Goal: Task Accomplishment & Management: Complete application form

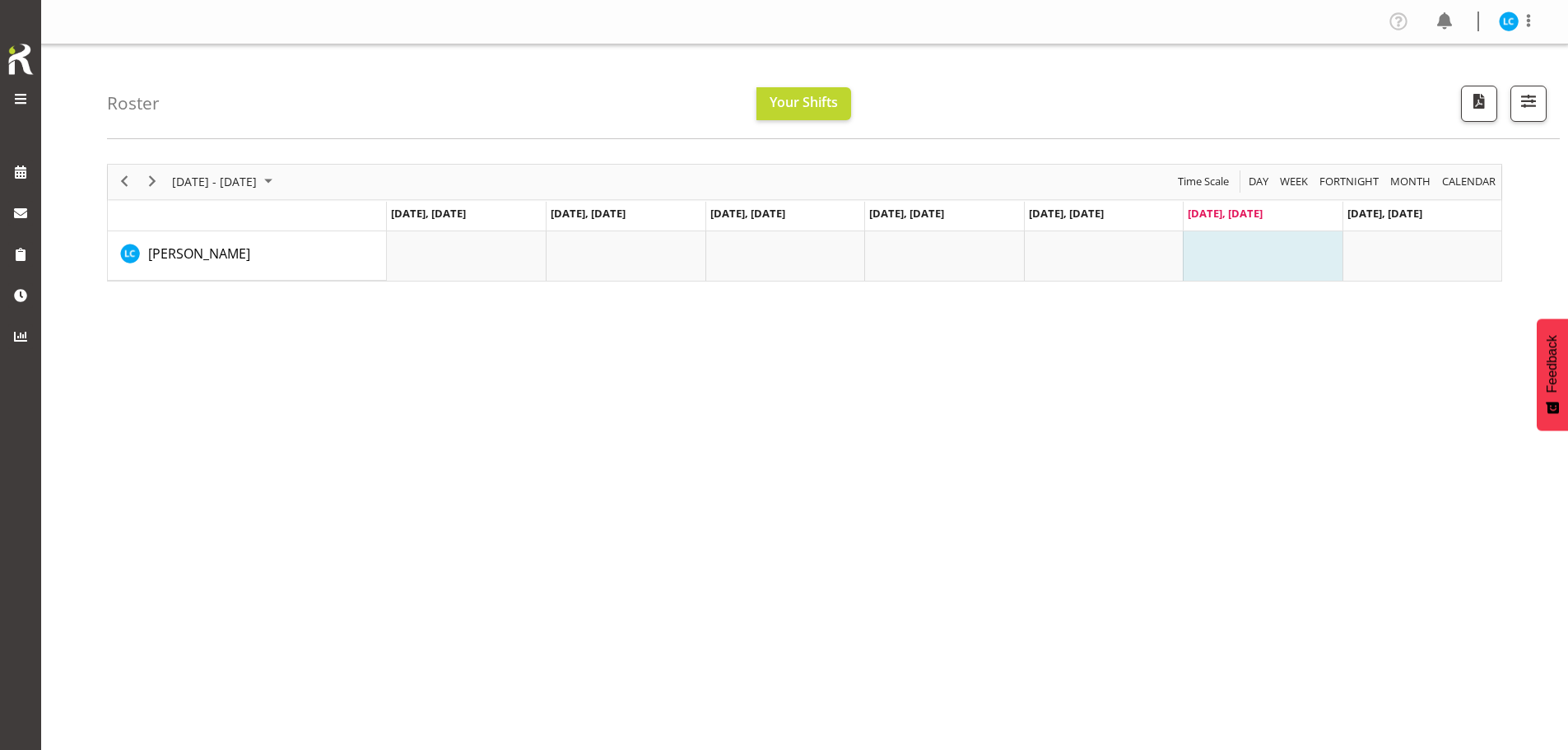
click at [23, 66] on img at bounding box center [20, 59] width 33 height 36
click at [23, 102] on span at bounding box center [20, 98] width 19 height 19
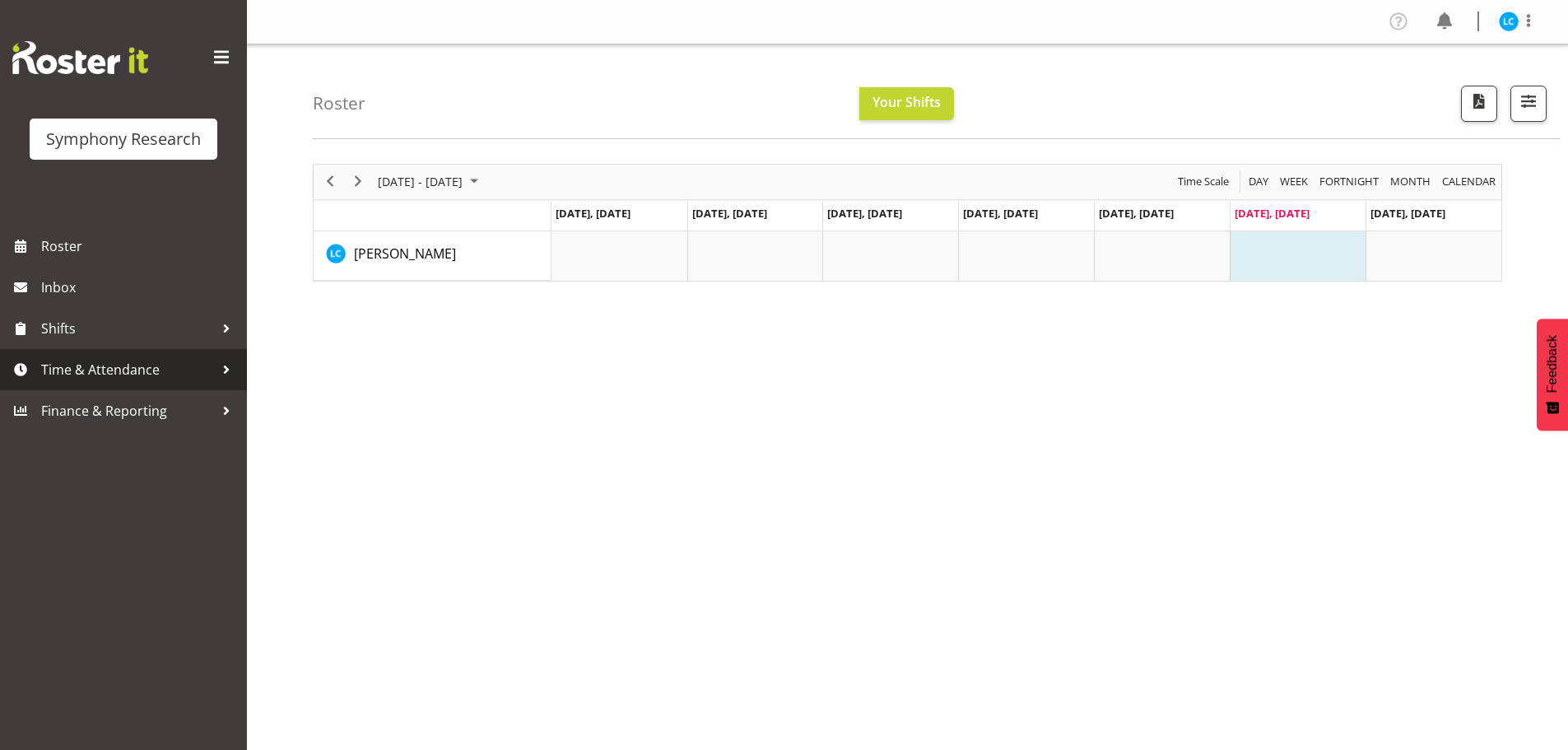
click at [84, 370] on span "Time & Attendance" at bounding box center [128, 369] width 173 height 24
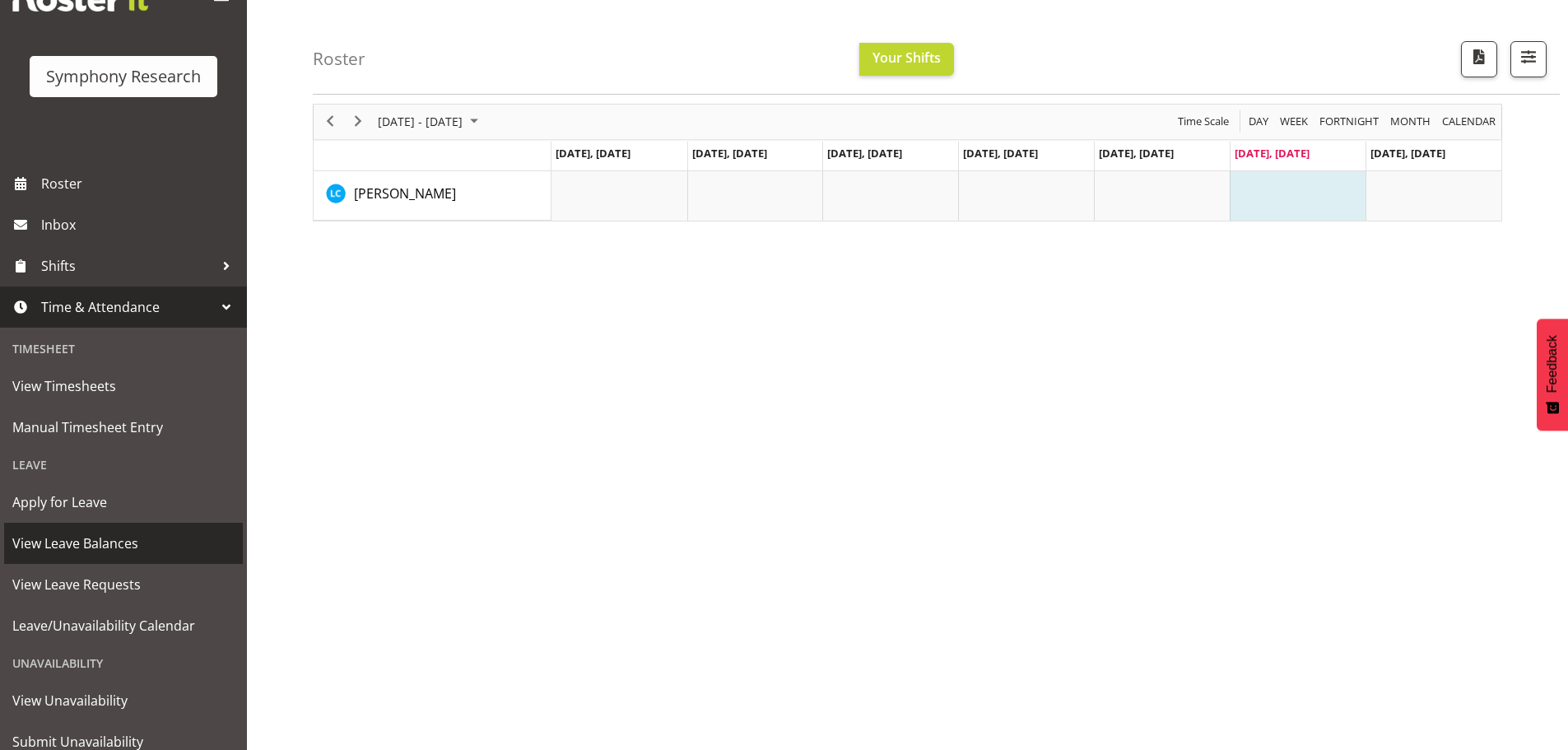
scroll to position [38, 0]
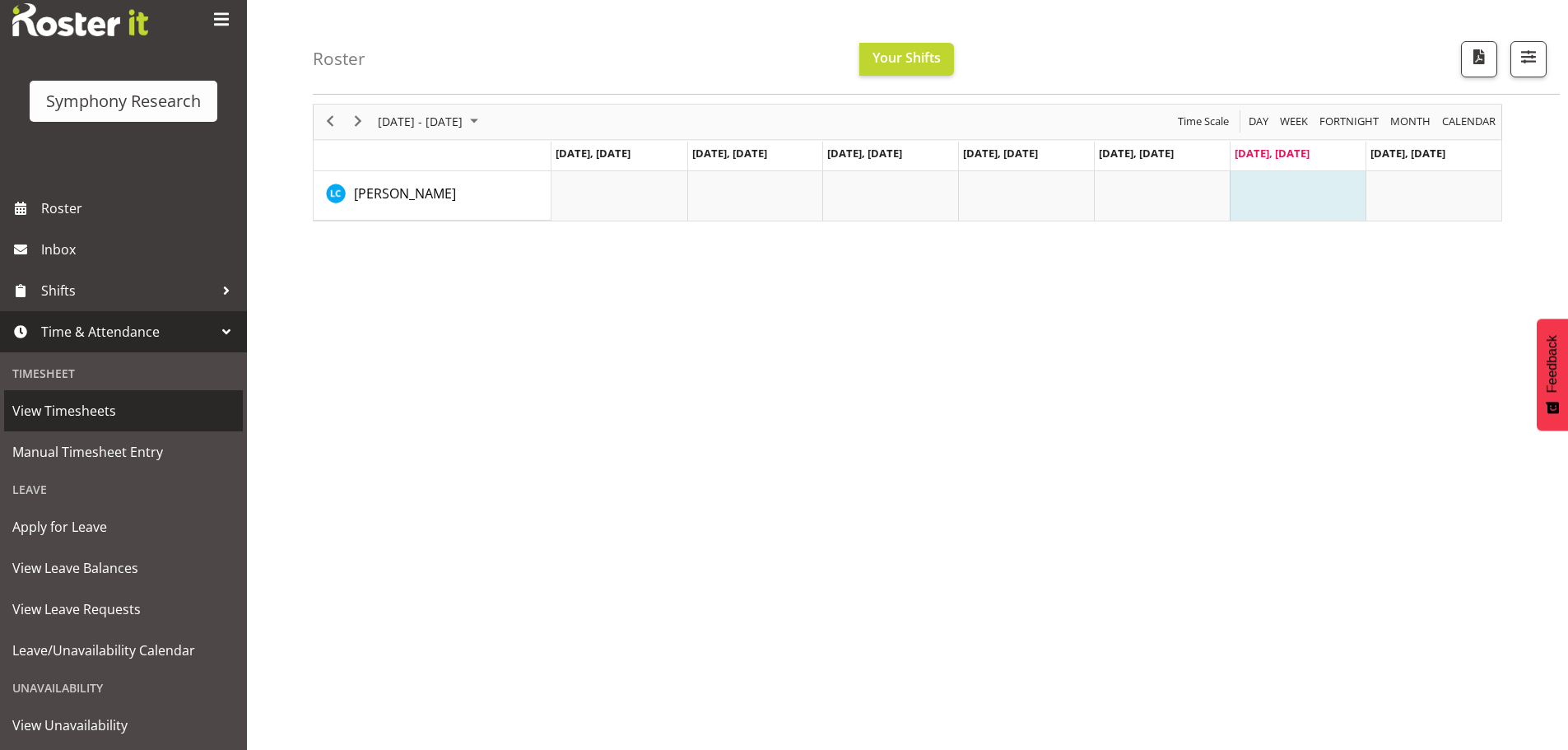
click at [40, 415] on span "View Timesheets" at bounding box center [124, 410] width 222 height 24
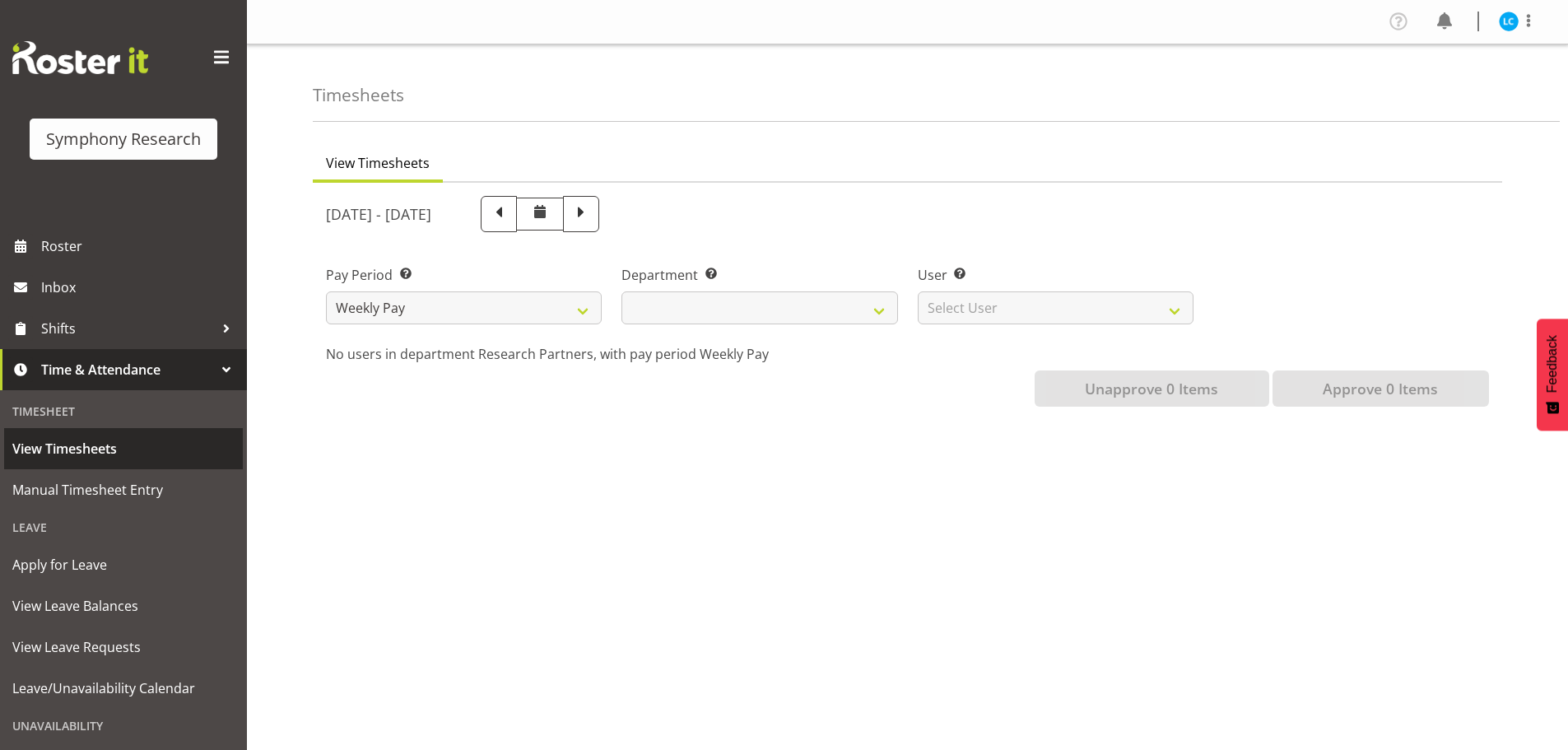
select select
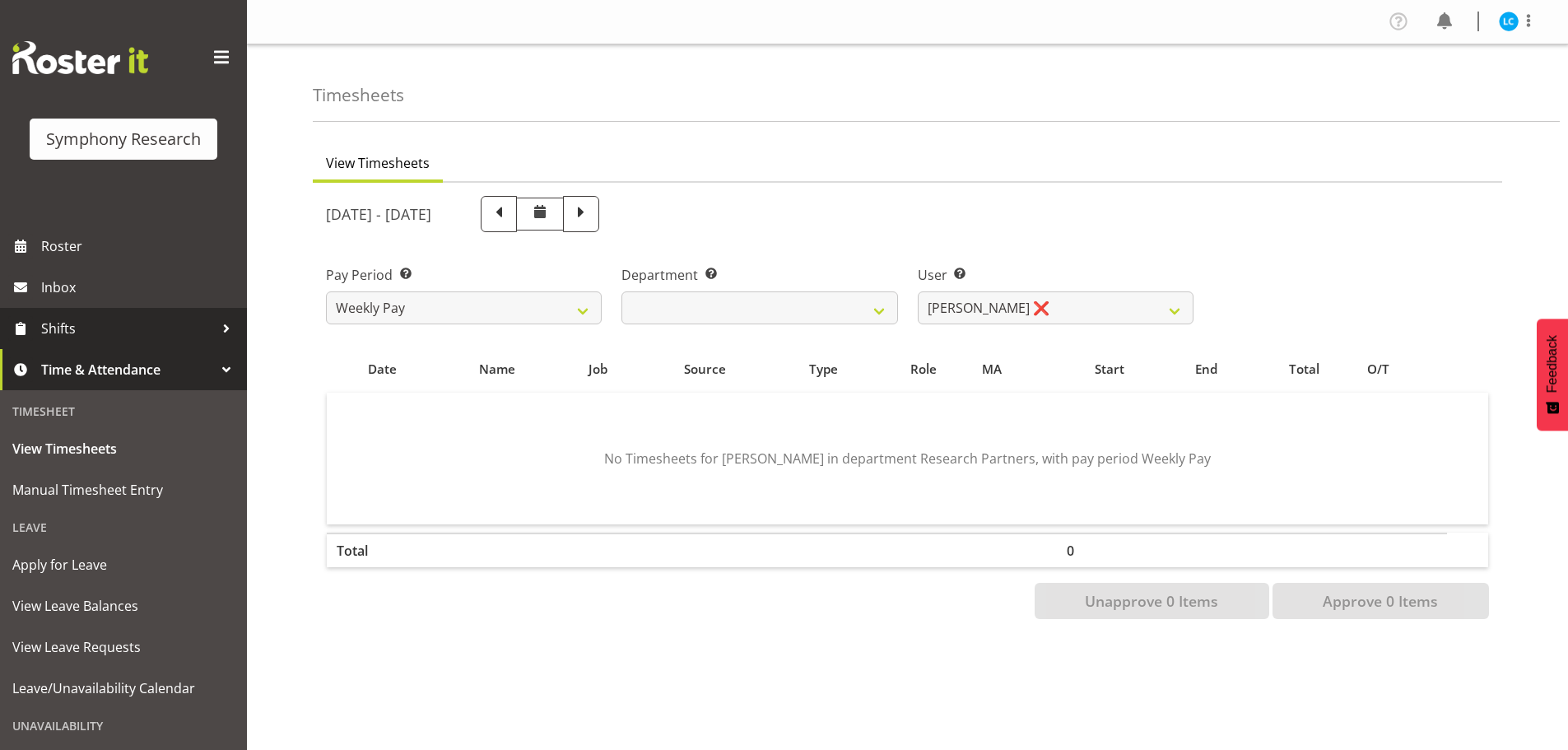
click at [103, 334] on span "Shifts" at bounding box center [128, 328] width 173 height 24
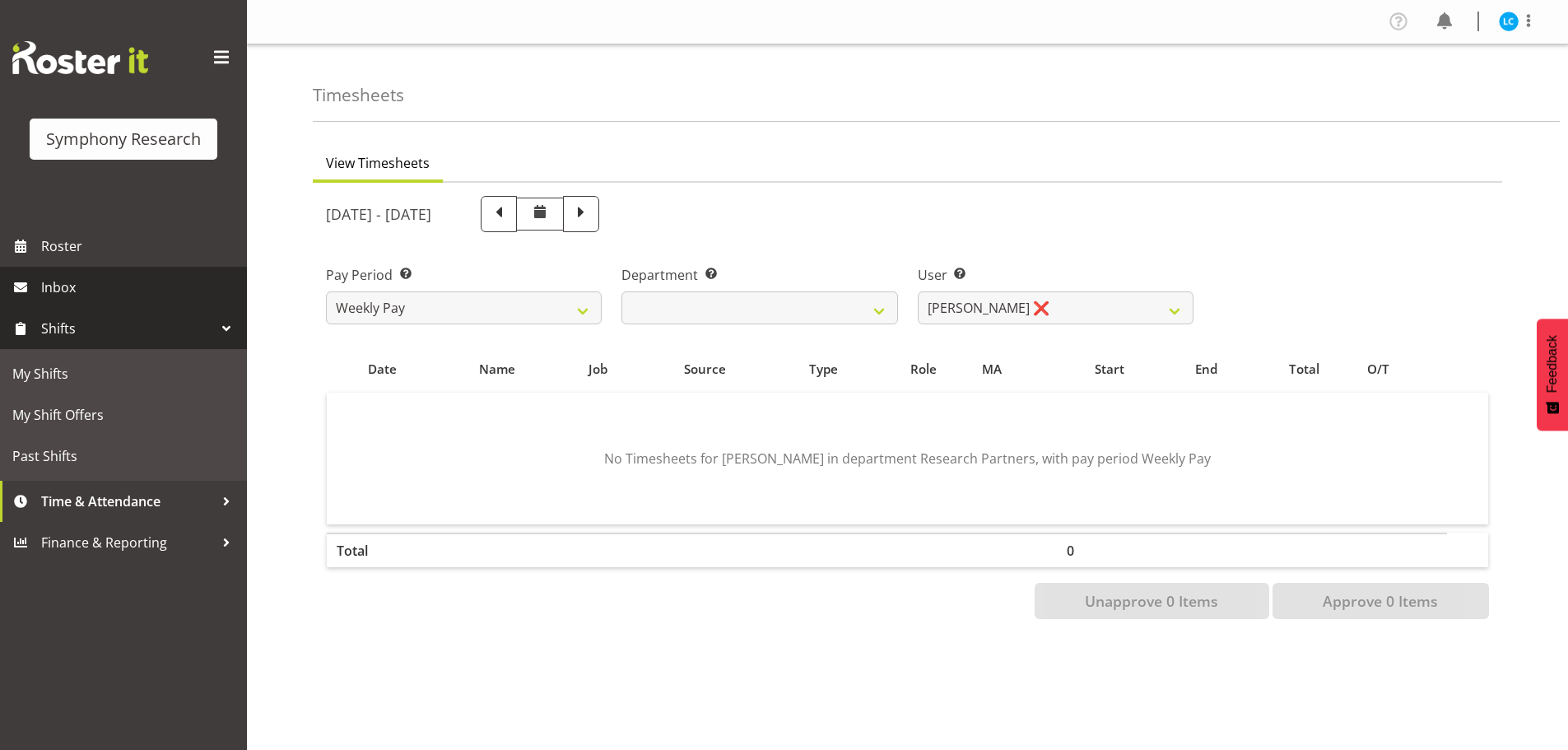
click at [55, 293] on span "Inbox" at bounding box center [140, 287] width 198 height 24
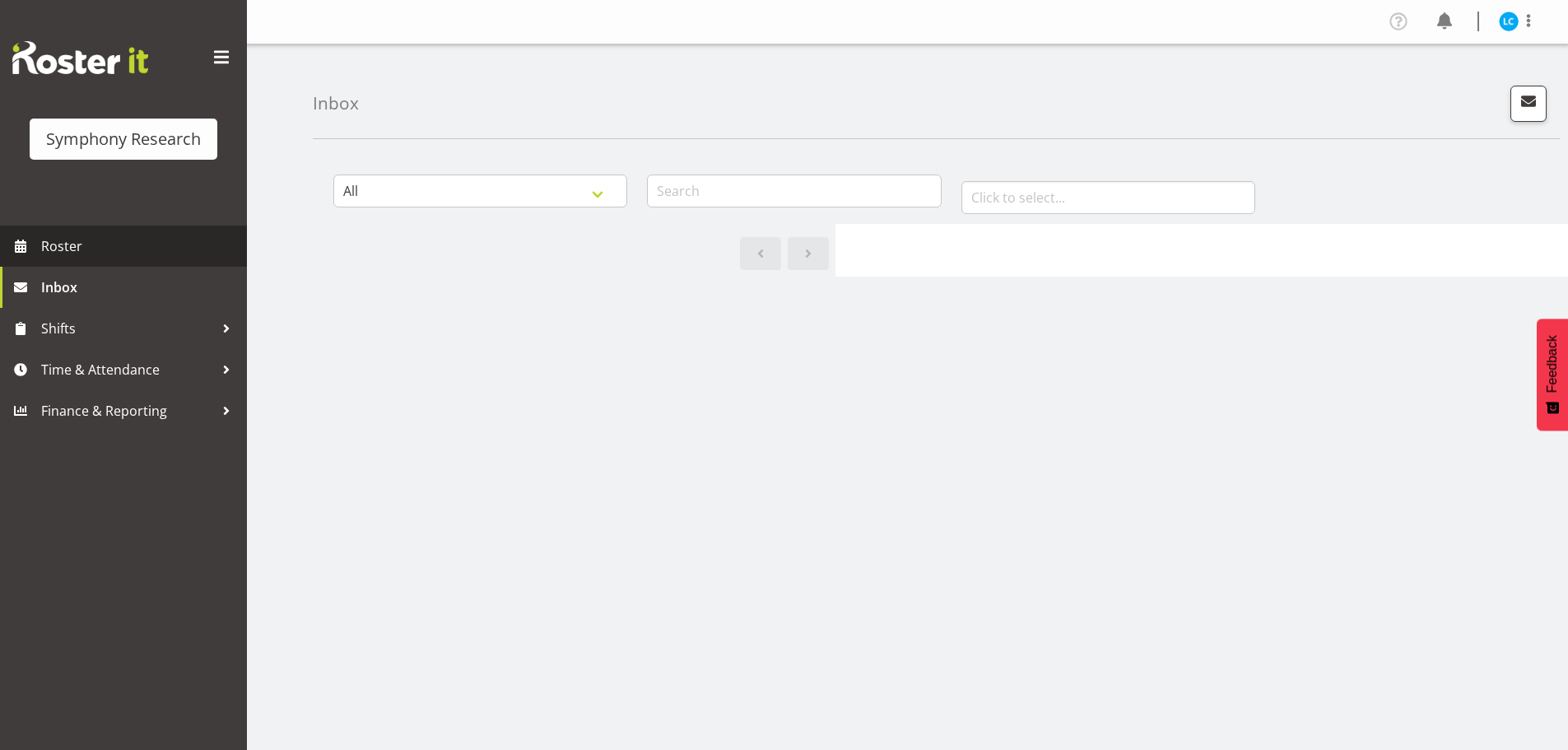
click at [59, 244] on span "Roster" at bounding box center [140, 246] width 198 height 24
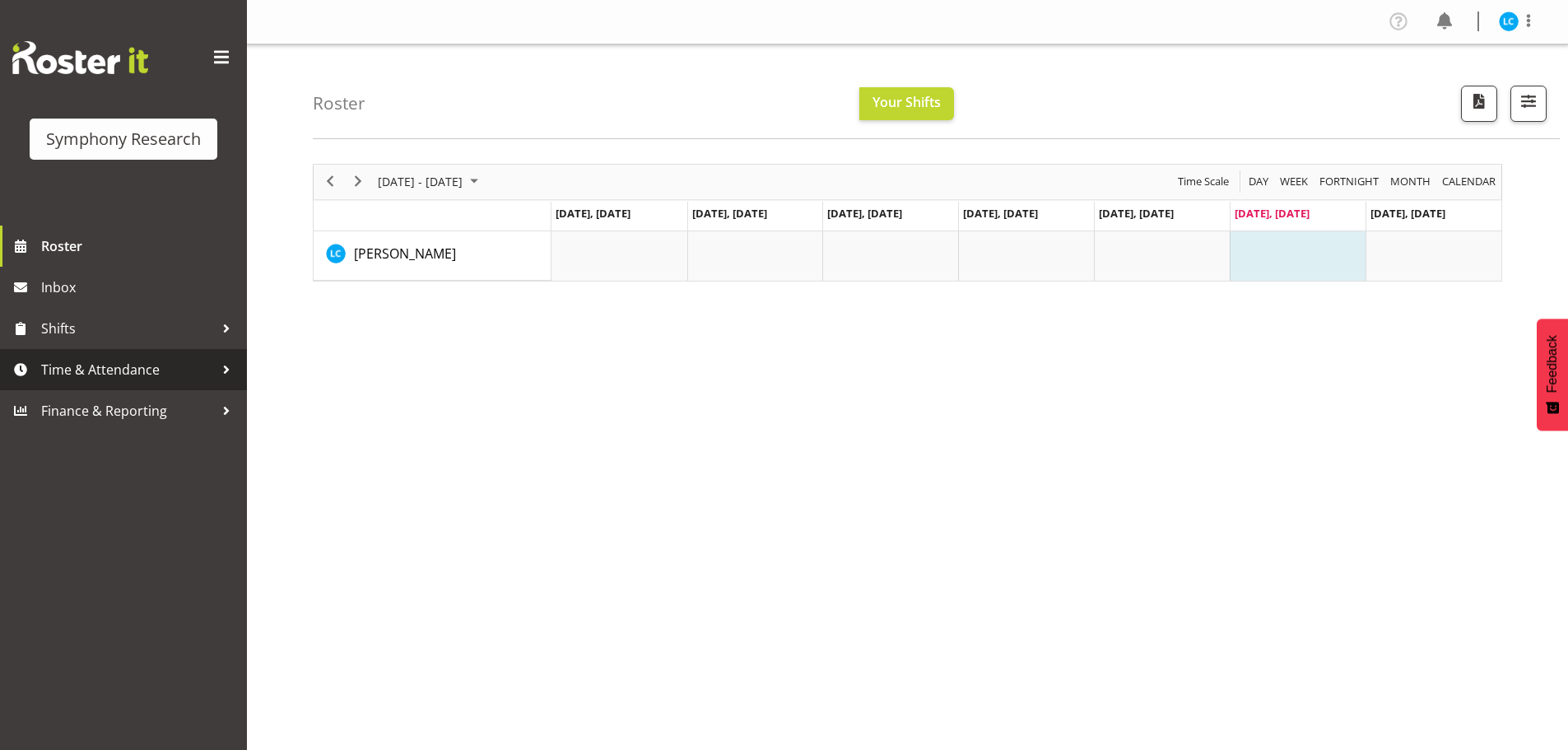
click at [88, 369] on span "Time & Attendance" at bounding box center [128, 369] width 173 height 24
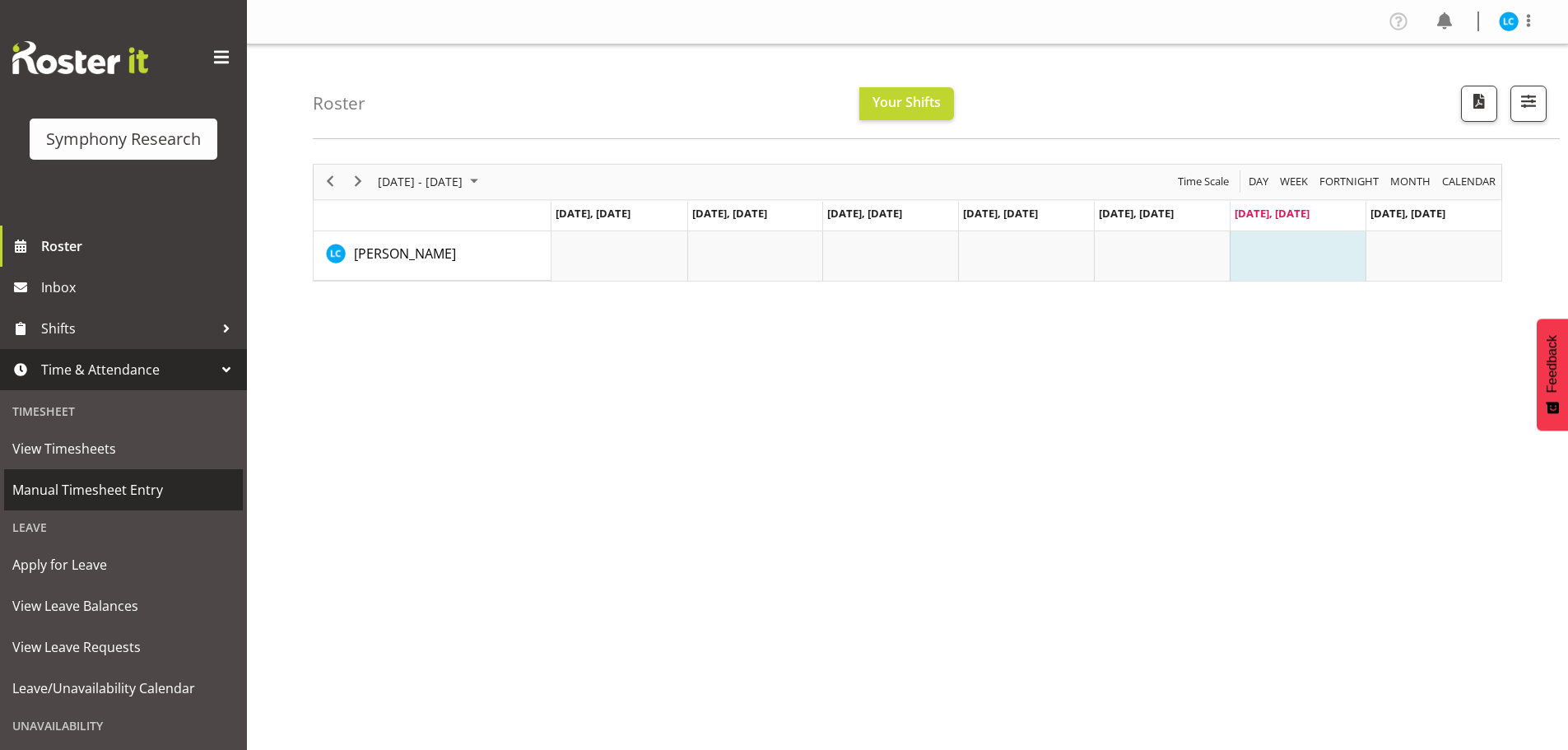
click at [70, 488] on span "Manual Timesheet Entry" at bounding box center [124, 489] width 222 height 24
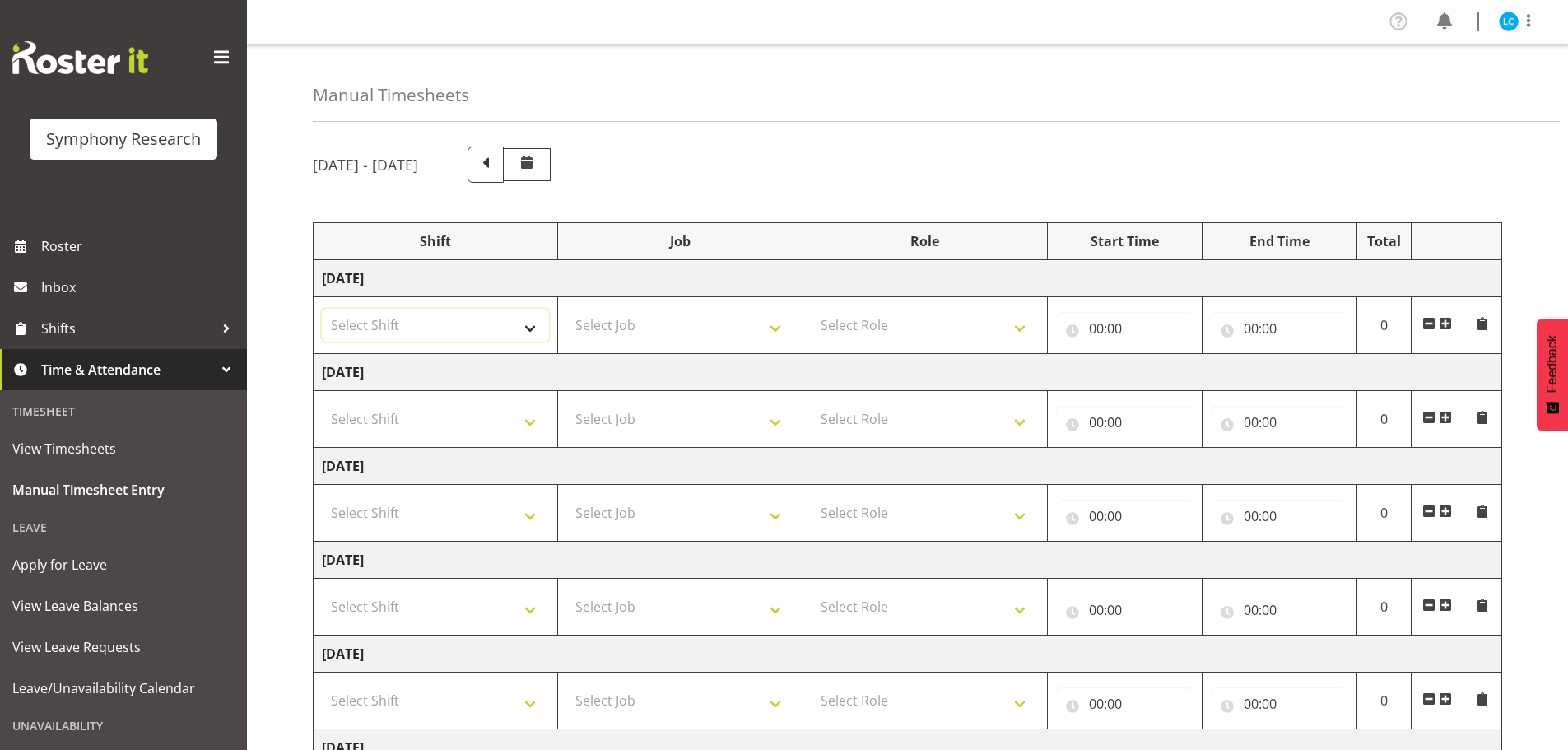
click at [535, 324] on select "Select Shift !!Weekend Residential (Roster IT Shift Label) *Business 9/10am ~ 4…" at bounding box center [436, 325] width 227 height 33
select select "67675"
click at [322, 309] on select "Select Shift !!Weekend Residential (Roster IT Shift Label) *Business 9/10am ~ 4…" at bounding box center [436, 325] width 227 height 33
click at [760, 333] on select "Select Job 550060 IF Admin 553492 World Poll Aus Wave 2 Main 2025 553493 World …" at bounding box center [679, 325] width 227 height 33
select select "7759"
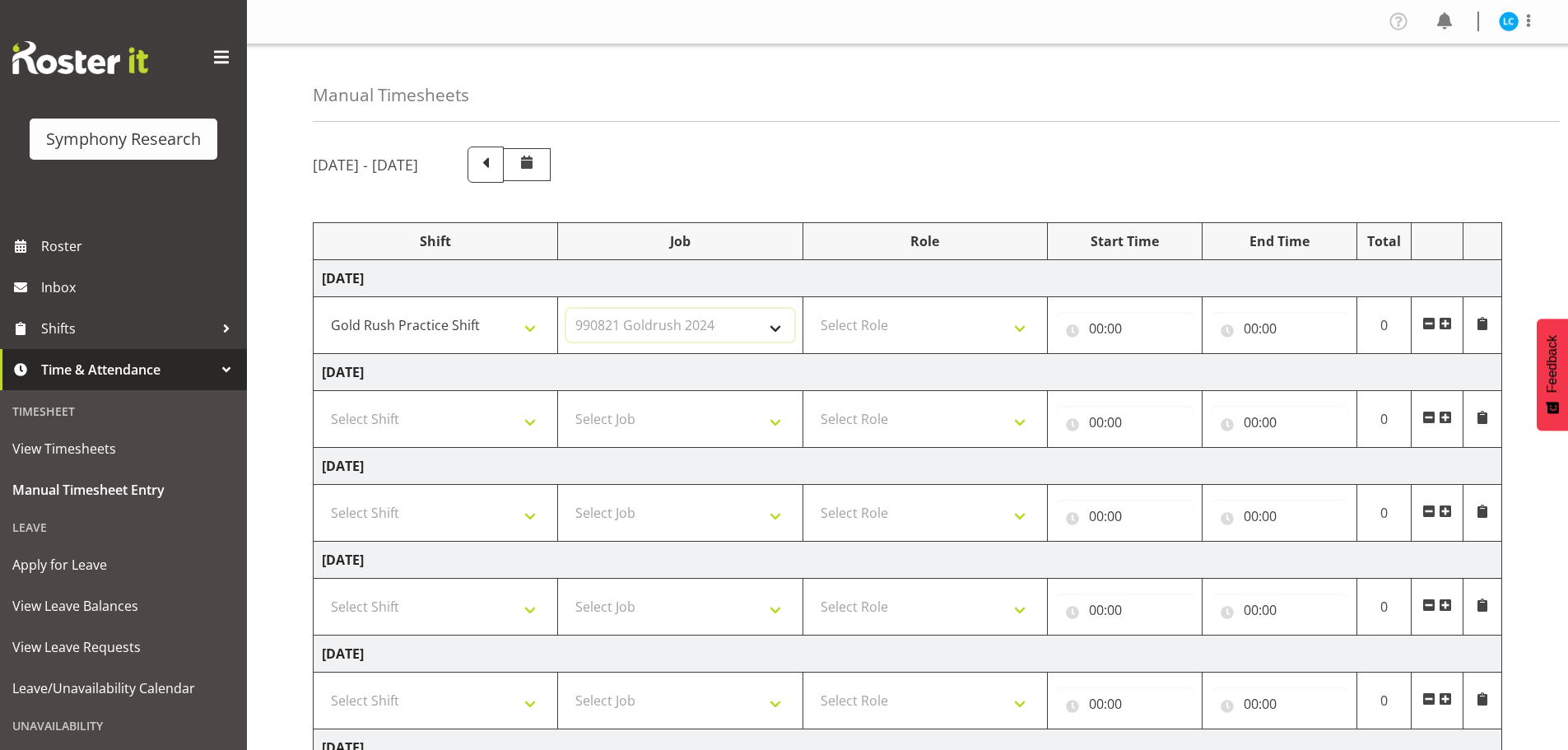
click at [566, 309] on select "Select Job 550060 IF Admin 553492 World Poll Aus Wave 2 Main 2025 553493 World …" at bounding box center [679, 325] width 227 height 33
click at [1016, 326] on select "Select Role Briefing Interviewing" at bounding box center [925, 325] width 227 height 33
select select "47"
click at [811, 309] on select "Select Role Briefing Interviewing" at bounding box center [925, 325] width 227 height 33
click at [1111, 327] on input "00:00" at bounding box center [1124, 328] width 137 height 33
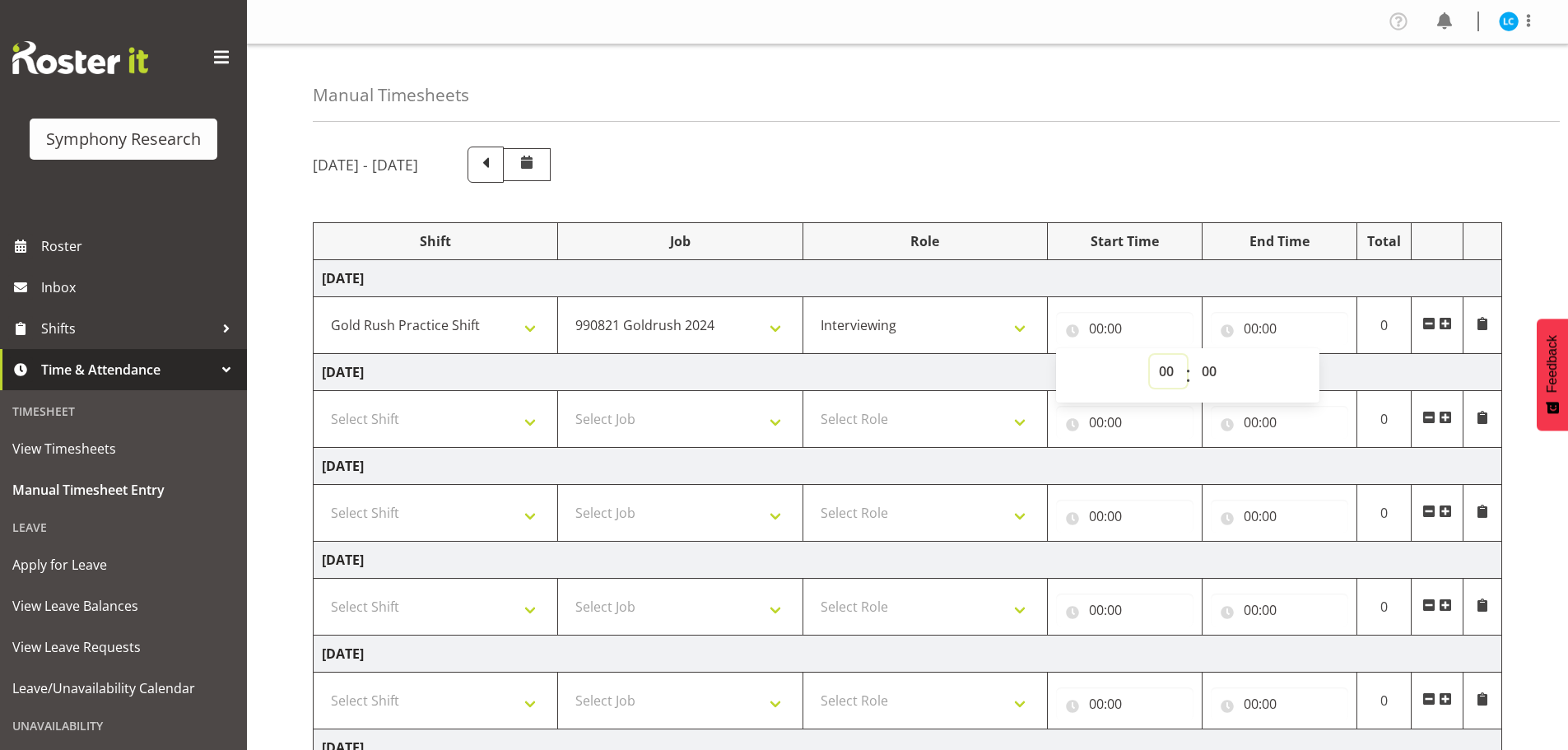
click at [1164, 370] on select "00 01 02 03 04 05 06 07 08 09 10 11 12 13 14 15 16 17 18 19 20 21 22 23" at bounding box center [1168, 371] width 37 height 33
select select "12"
click at [1149, 355] on select "00 01 02 03 04 05 06 07 08 09 10 11 12 13 14 15 16 17 18 19 20 21 22 23" at bounding box center [1168, 371] width 37 height 33
type input "12:00"
click at [1247, 330] on input "00:00" at bounding box center [1279, 328] width 137 height 33
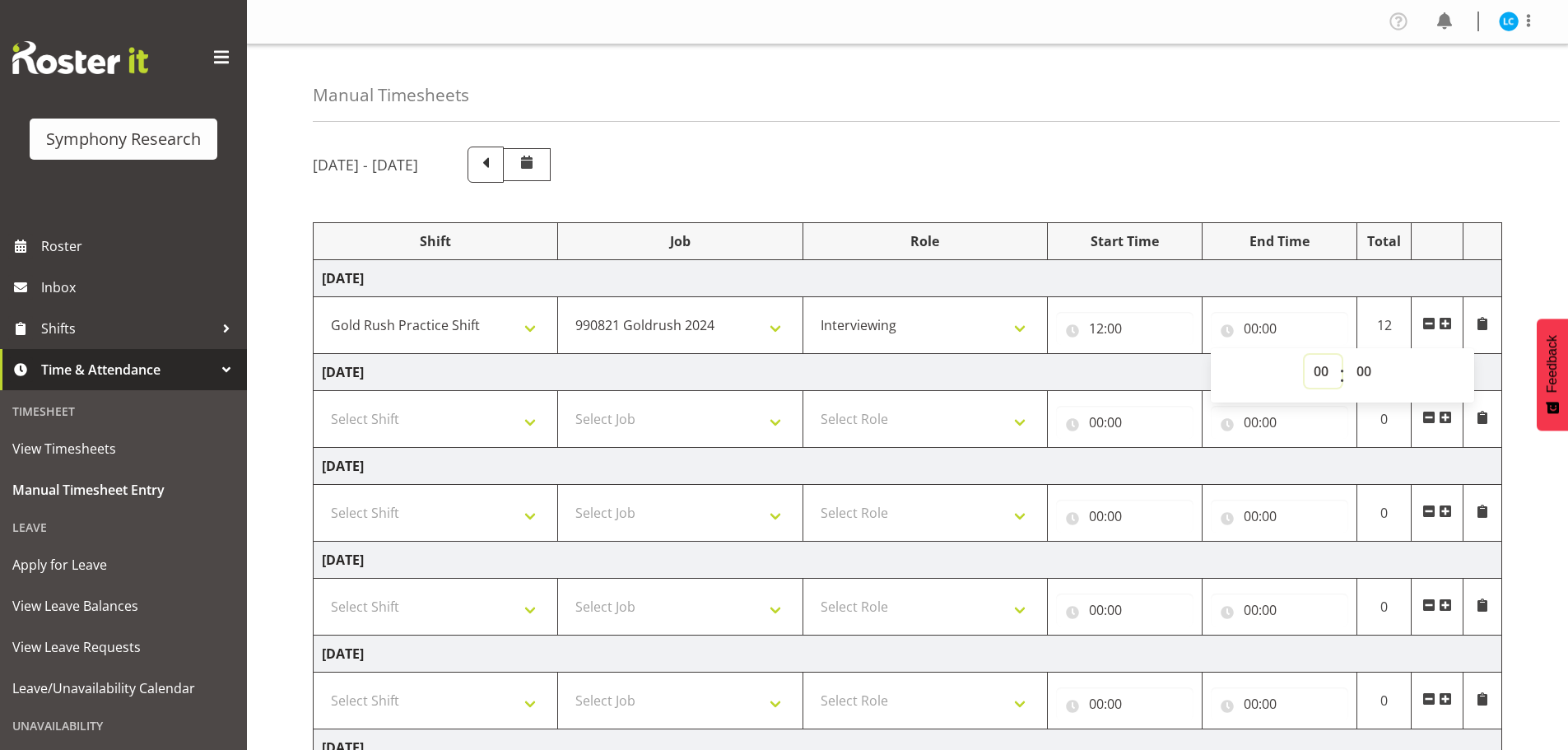
click at [1323, 372] on select "00 01 02 03 04 05 06 07 08 09 10 11 12 13 14 15 16 17 18 19 20 21 22 23" at bounding box center [1323, 371] width 37 height 33
select select "16"
click at [1305, 355] on select "00 01 02 03 04 05 06 07 08 09 10 11 12 13 14 15 16 17 18 19 20 21 22 23" at bounding box center [1323, 371] width 37 height 33
type input "16:00"
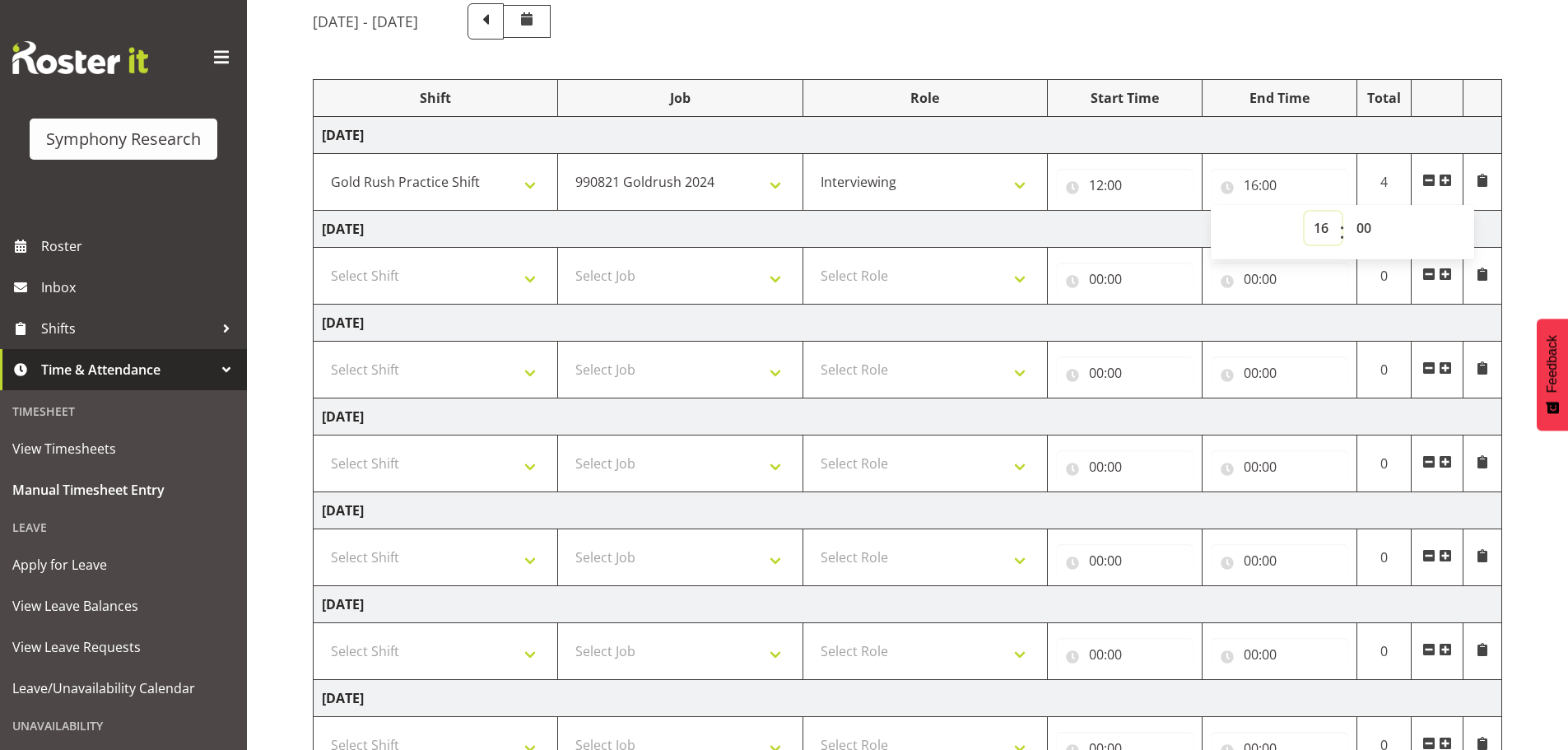
scroll to position [165, 0]
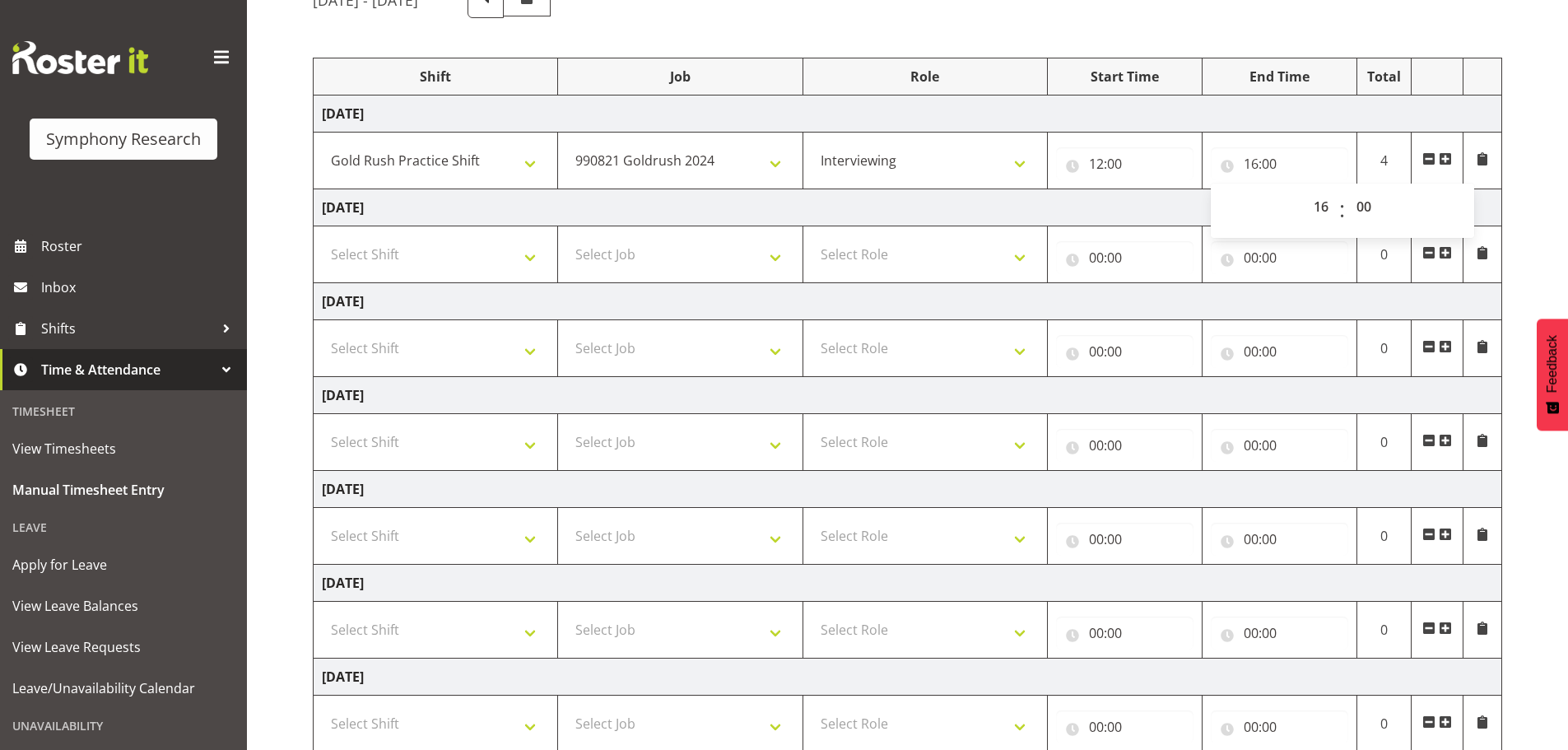
click at [1523, 155] on div "August 18th - August 24th 2025 Shift Job Role Start Time End Time Total Monday …" at bounding box center [940, 407] width 1255 height 875
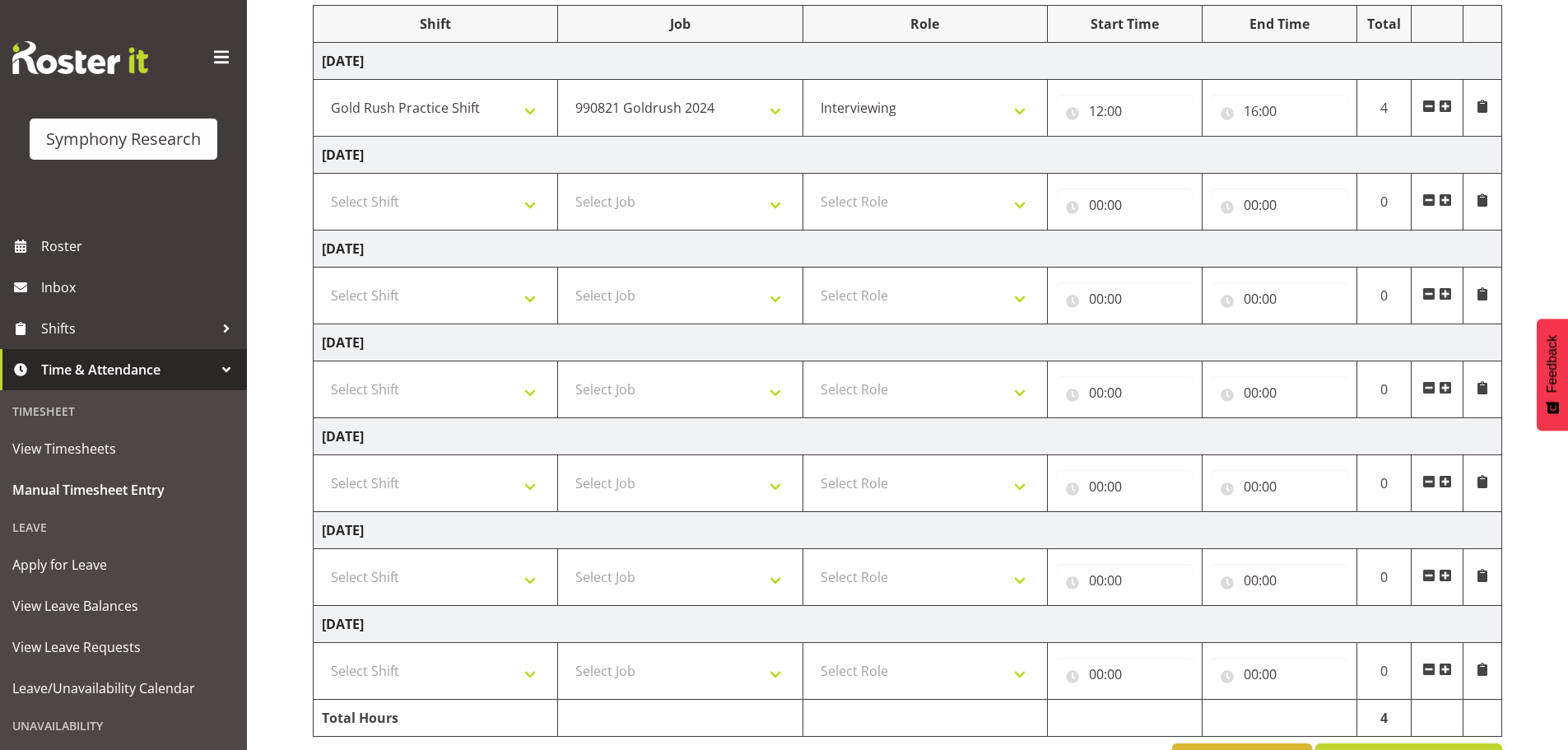
scroll to position [272, 0]
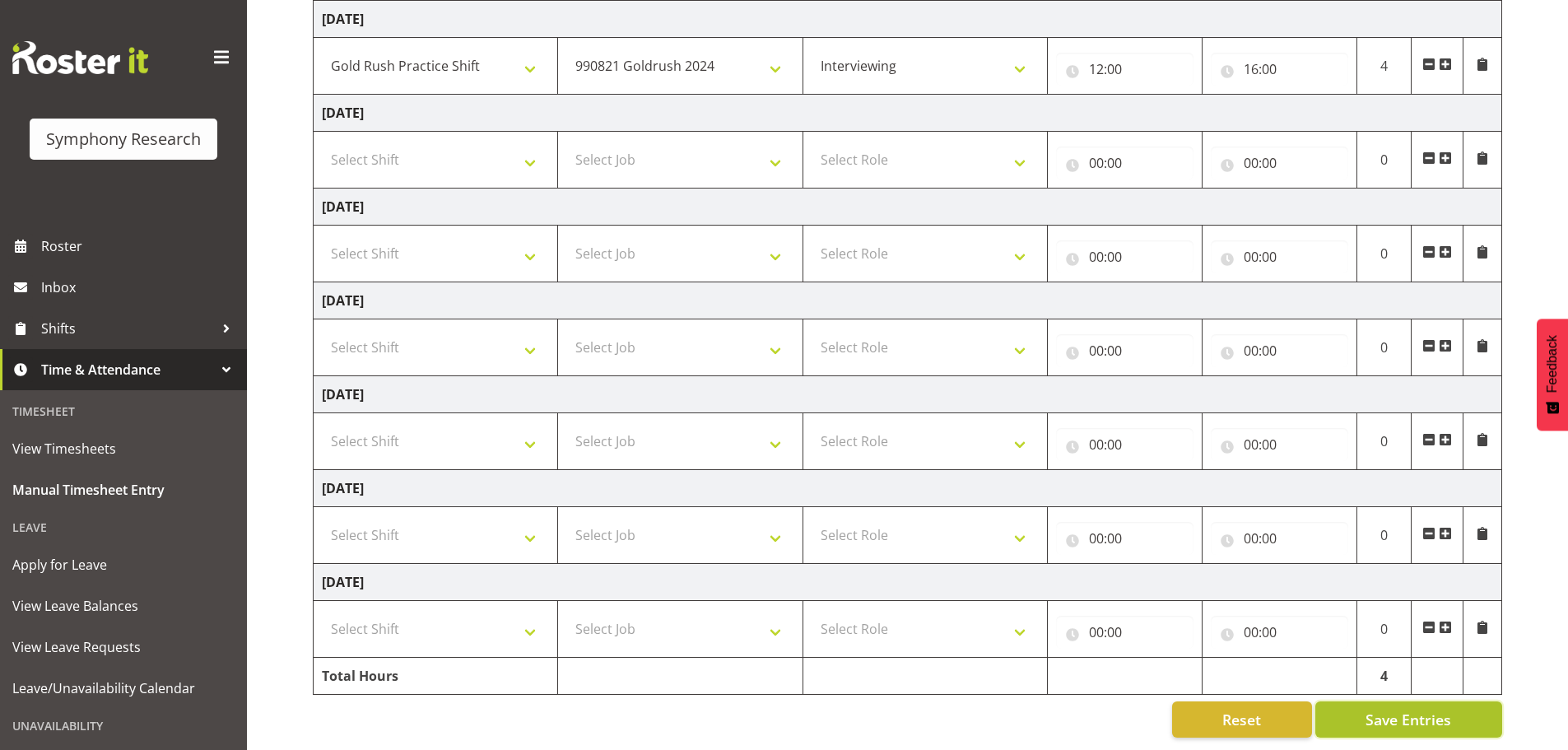
click at [1398, 714] on span "Save Entries" at bounding box center [1408, 719] width 86 height 21
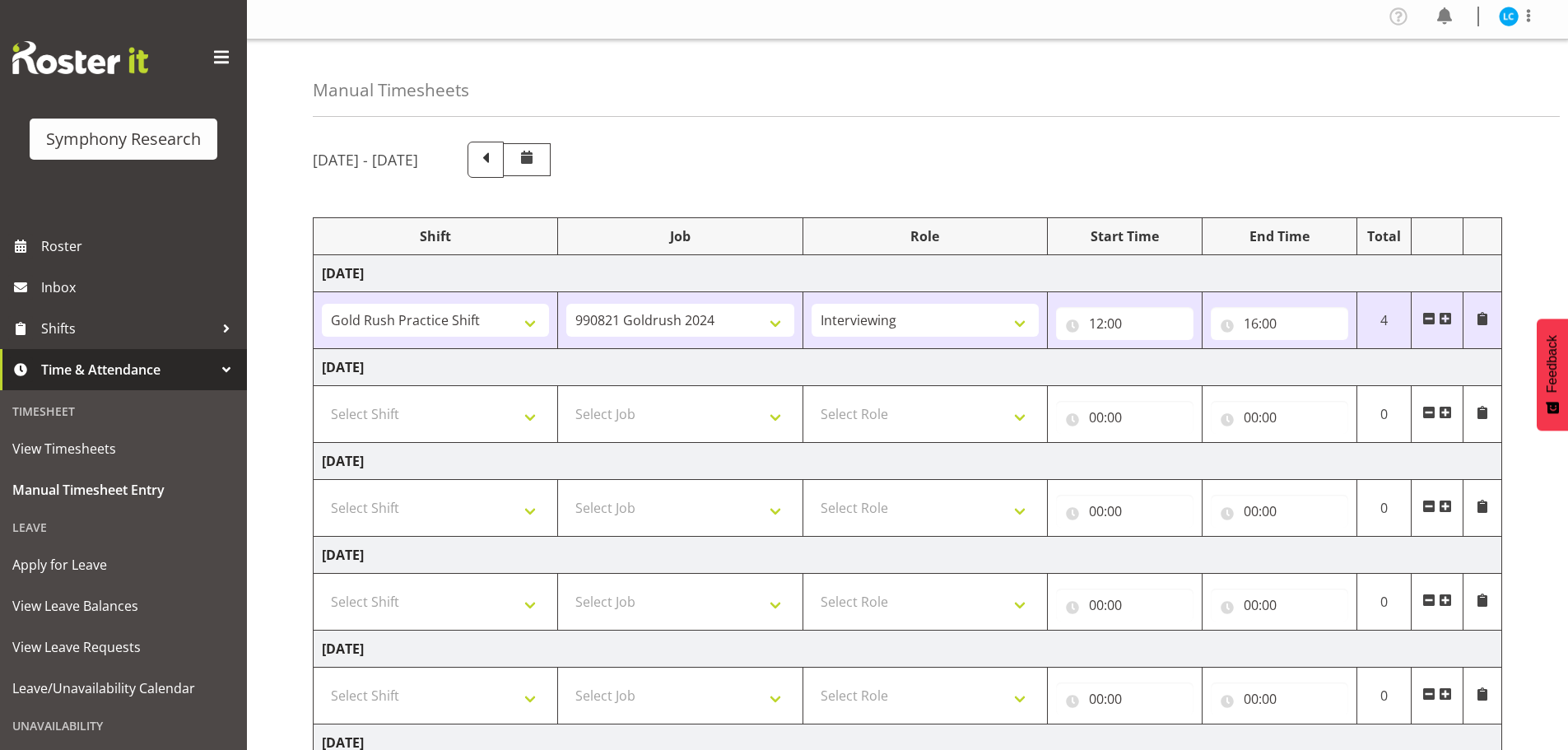
scroll to position [0, 0]
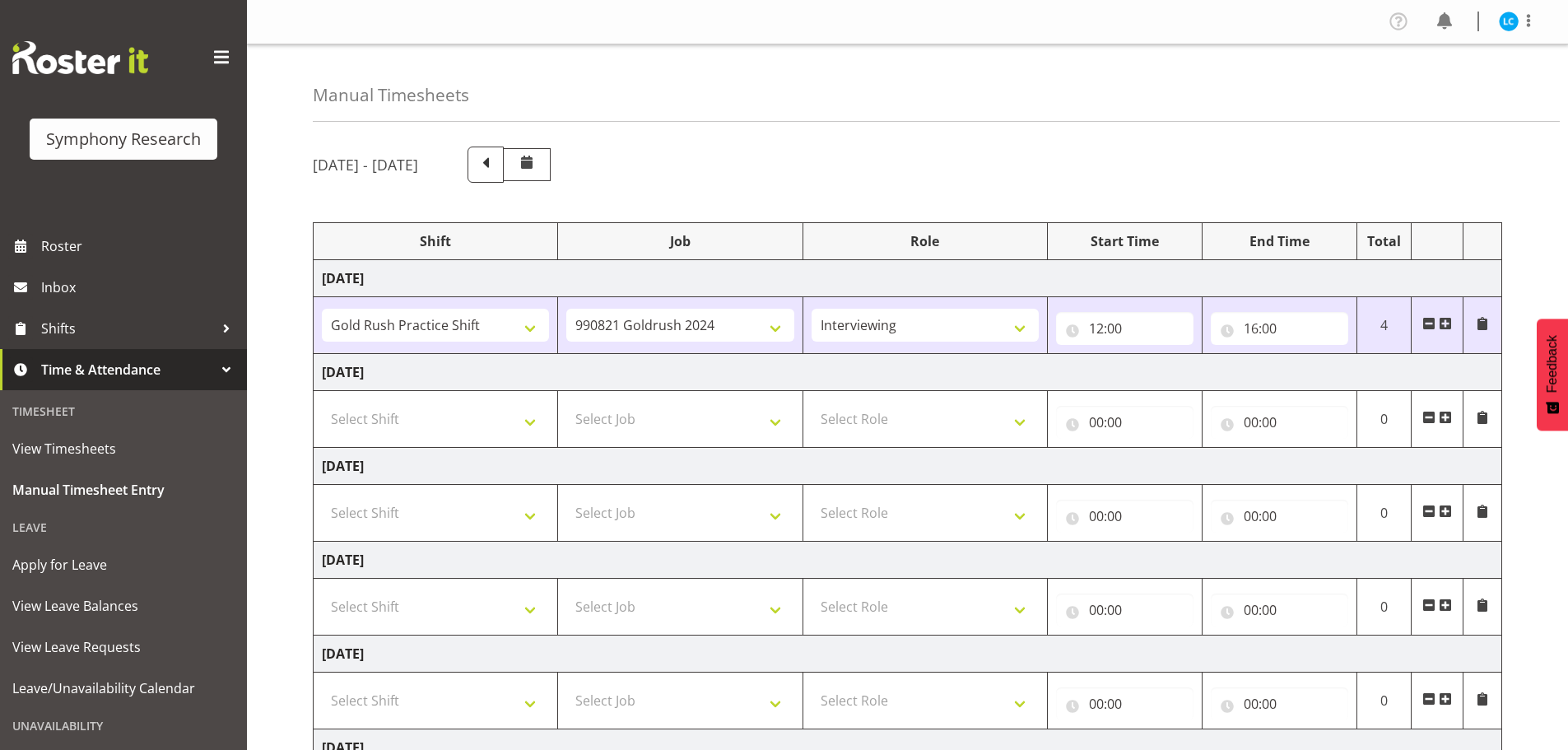
click at [1427, 321] on span at bounding box center [1429, 324] width 13 height 13
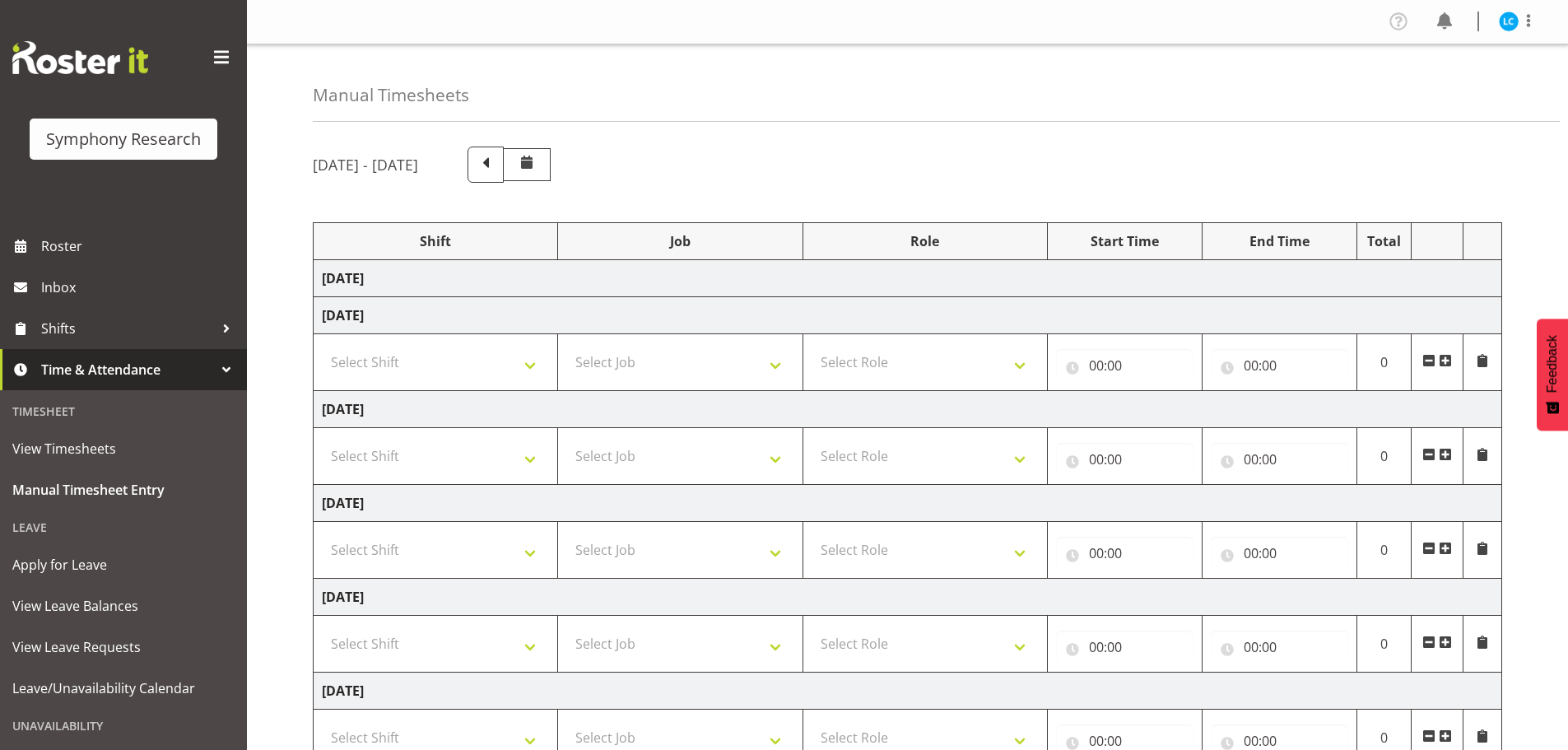
click at [413, 279] on td "Monday 18th August 2025" at bounding box center [907, 278] width 1188 height 37
click at [351, 280] on td "Monday 18th August 2025" at bounding box center [907, 278] width 1188 height 37
click at [1467, 283] on td "Monday 18th August 2025" at bounding box center [907, 278] width 1188 height 37
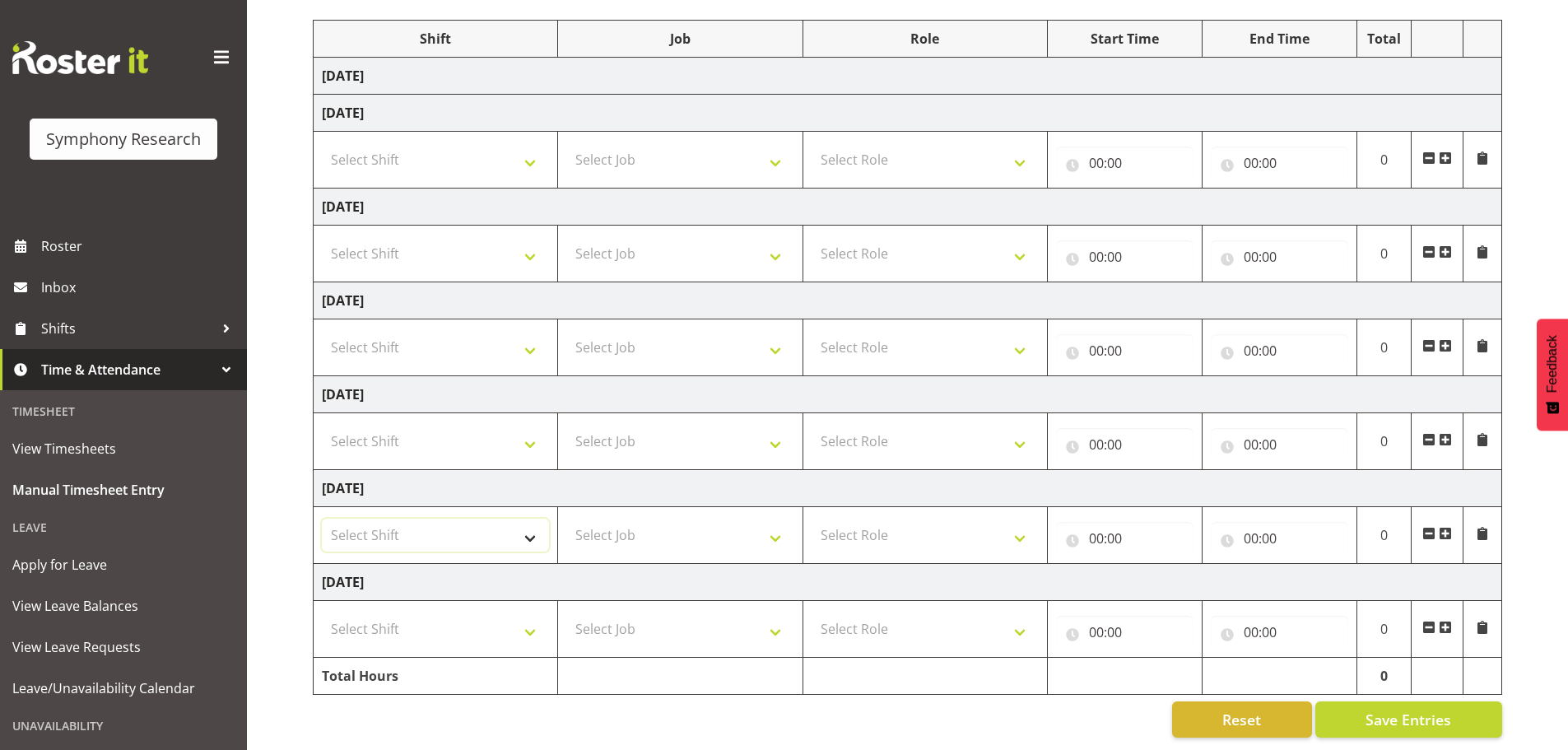
click at [531, 524] on select "Select Shift !!Weekend Residential (Roster IT Shift Label) *Business 9/10am ~ 4…" at bounding box center [436, 535] width 227 height 33
select select "67675"
click at [322, 519] on select "Select Shift !!Weekend Residential (Roster IT Shift Label) *Business 9/10am ~ 4…" at bounding box center [436, 535] width 227 height 33
click at [763, 523] on select "Select Job 550060 IF Admin 553492 World Poll Aus Wave 2 Main 2025 553493 World …" at bounding box center [679, 535] width 227 height 33
select select "7759"
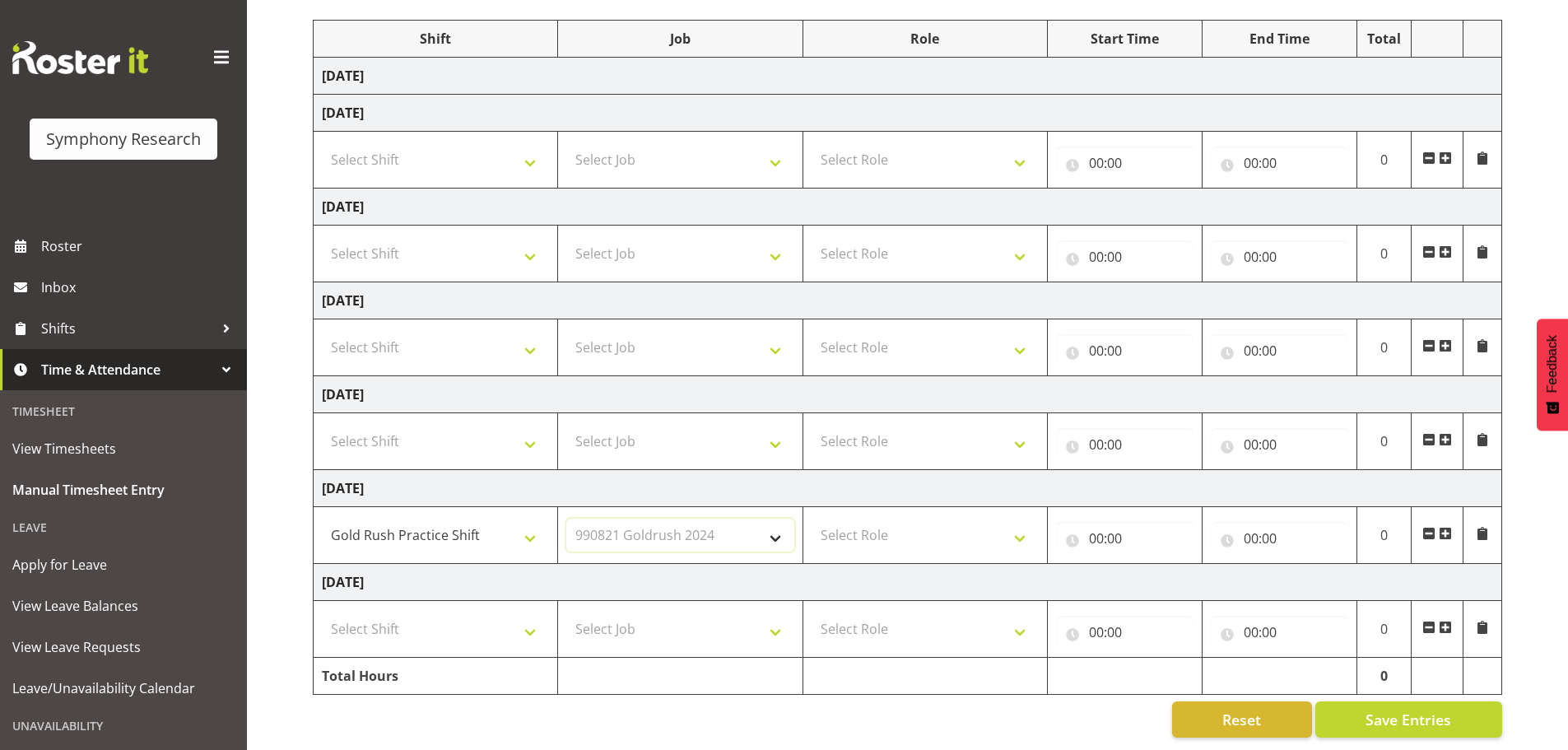
click at [566, 519] on select "Select Job 550060 IF Admin 553492 World Poll Aus Wave 2 Main 2025 553493 World …" at bounding box center [679, 535] width 227 height 33
click at [999, 519] on select "Select Role Briefing Interviewing" at bounding box center [925, 535] width 227 height 33
select select "47"
click at [811, 519] on select "Select Role Briefing Interviewing" at bounding box center [925, 535] width 227 height 33
click at [1138, 528] on input "00:00" at bounding box center [1124, 538] width 137 height 33
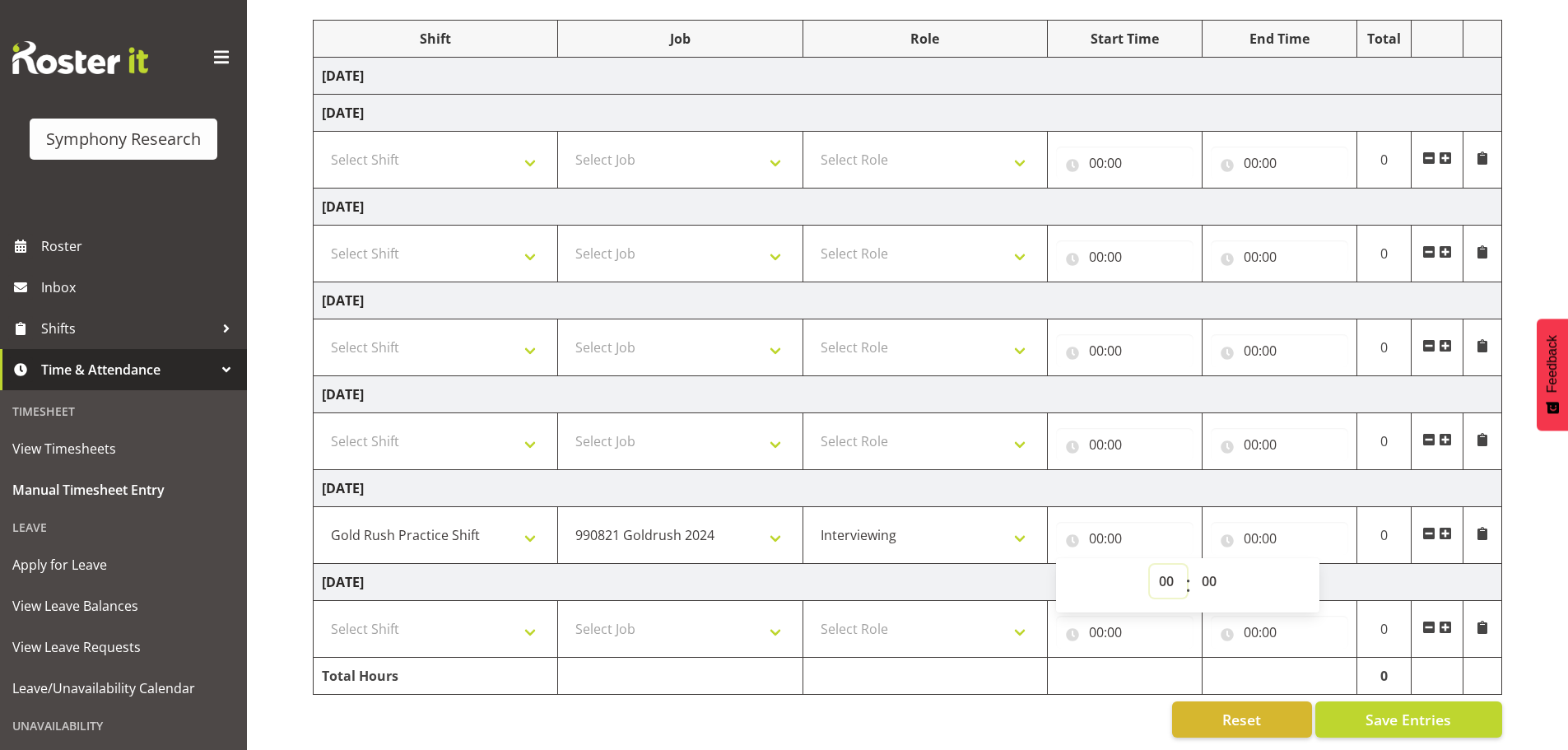
click at [1168, 568] on select "00 01 02 03 04 05 06 07 08 09 10 11 12 13 14 15 16 17 18 19 20 21 22 23" at bounding box center [1168, 581] width 37 height 33
select select "12"
click at [1149, 565] on select "00 01 02 03 04 05 06 07 08 09 10 11 12 13 14 15 16 17 18 19 20 21 22 23" at bounding box center [1168, 581] width 37 height 33
type input "12:00"
click at [1243, 522] on input "00:00" at bounding box center [1279, 538] width 137 height 33
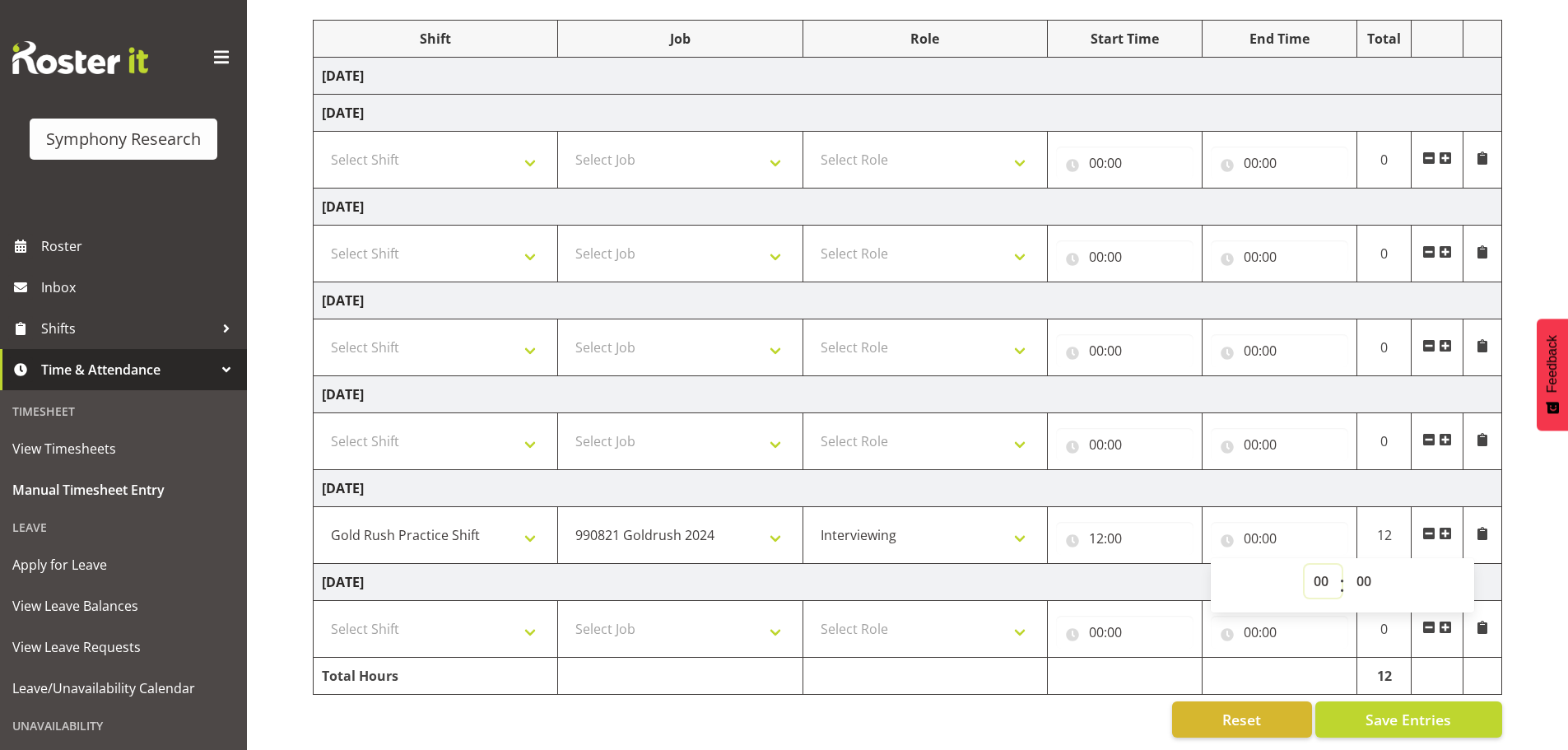
click at [1313, 565] on select "00 01 02 03 04 05 06 07 08 09 10 11 12 13 14 15 16 17 18 19 20 21 22 23" at bounding box center [1323, 581] width 37 height 33
select select "16"
click at [1305, 565] on select "00 01 02 03 04 05 06 07 08 09 10 11 12 13 14 15 16 17 18 19 20 21 22 23" at bounding box center [1323, 581] width 37 height 33
type input "16:00"
click at [1373, 709] on span "Save Entries" at bounding box center [1408, 719] width 86 height 21
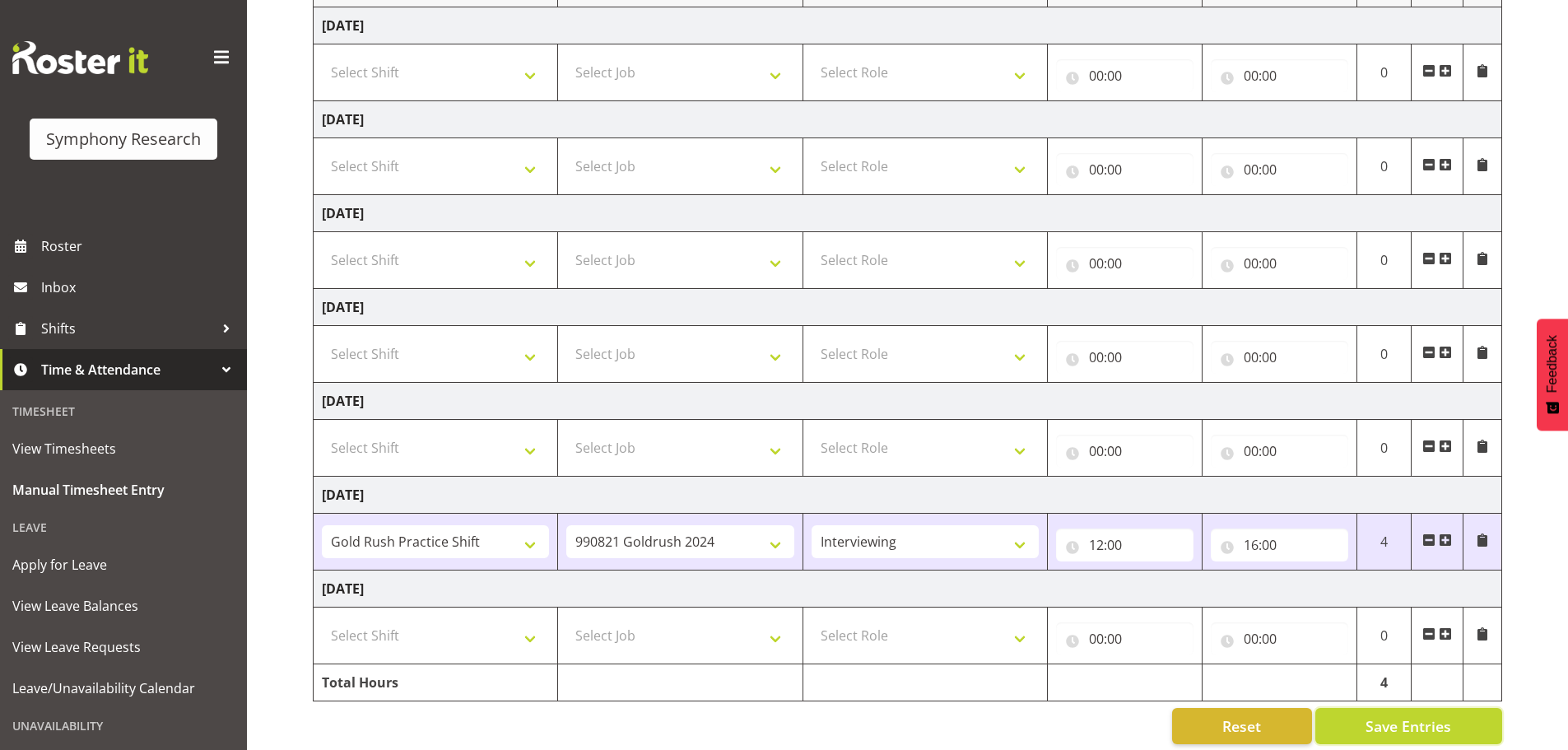
scroll to position [272, 0]
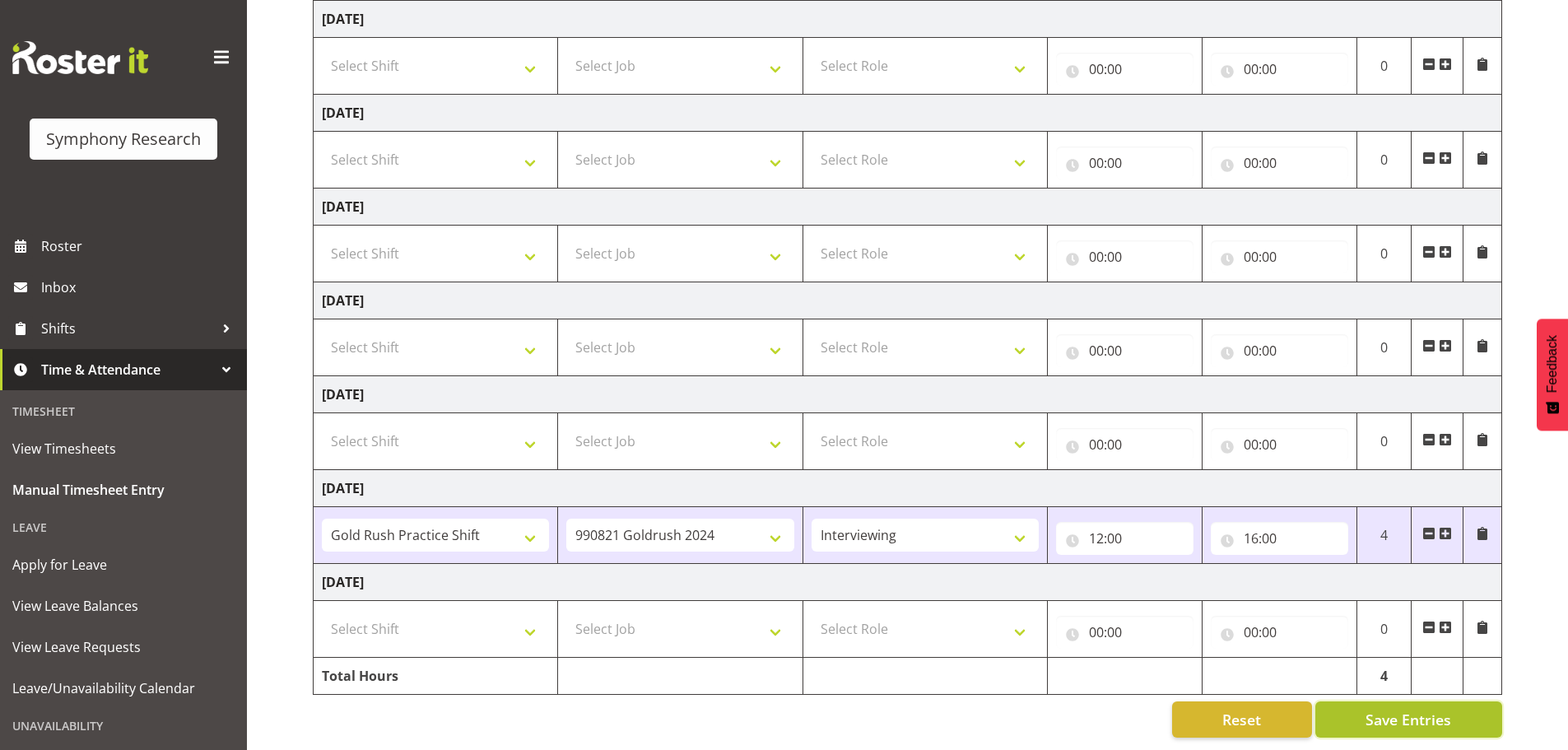
click at [1358, 710] on button "Save Entries" at bounding box center [1408, 719] width 187 height 36
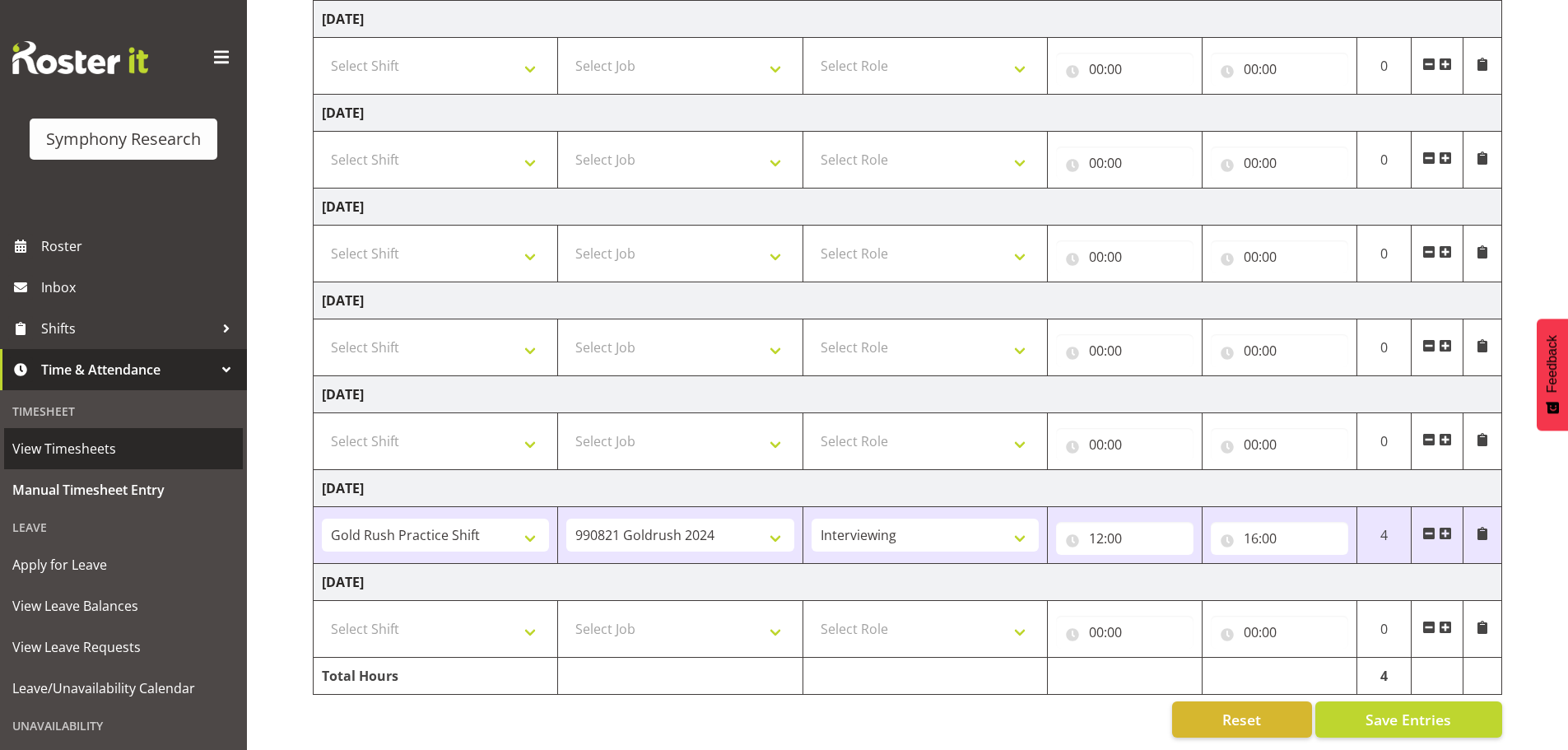
click at [43, 443] on span "View Timesheets" at bounding box center [124, 448] width 222 height 24
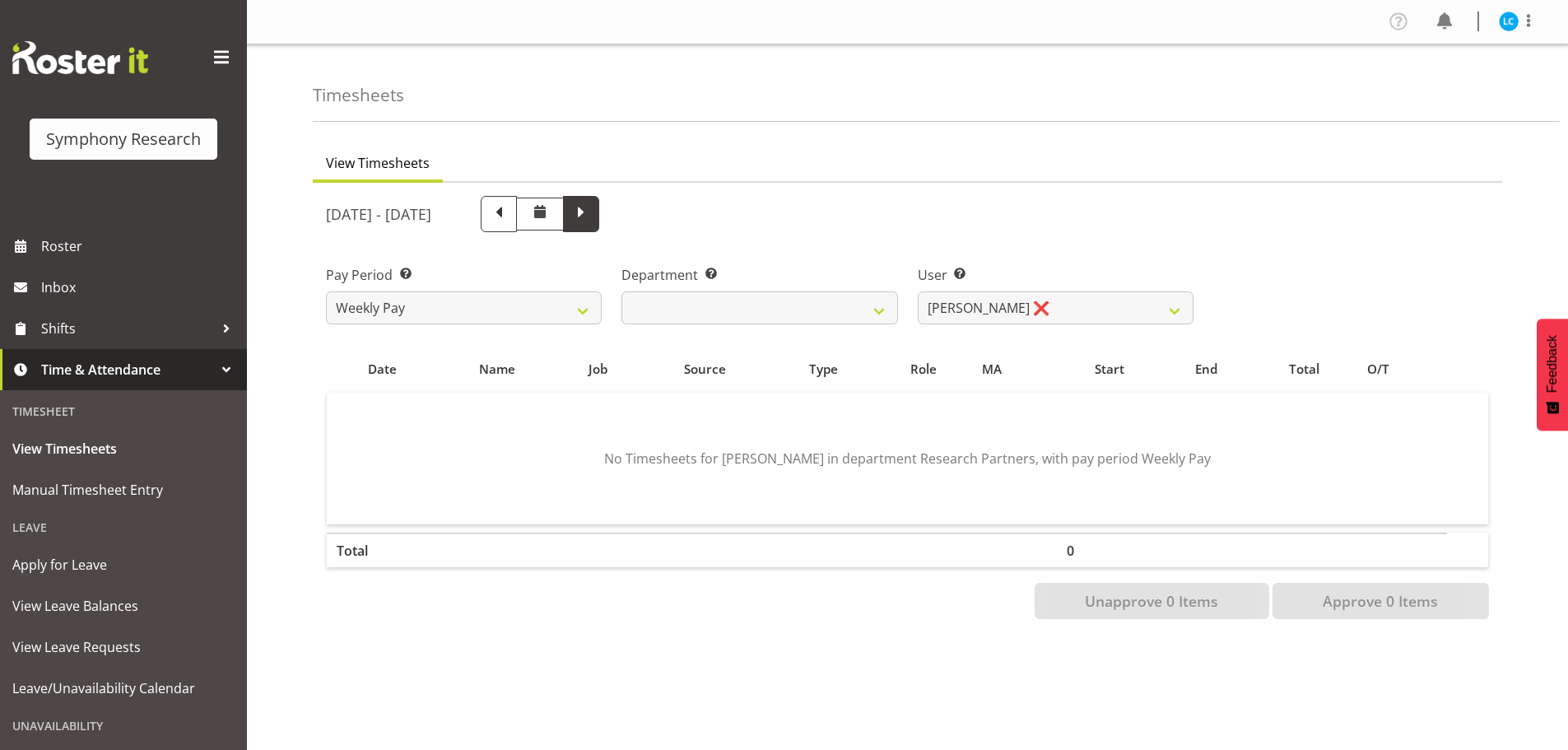
click at [592, 215] on span at bounding box center [580, 212] width 21 height 21
select select
